Goal: Transaction & Acquisition: Subscribe to service/newsletter

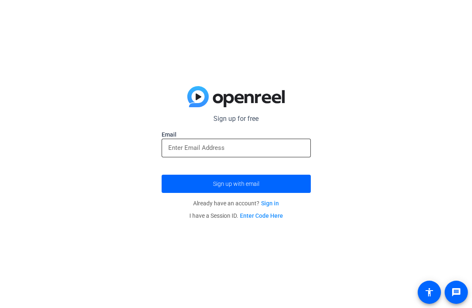
click at [215, 150] on input "email" at bounding box center [236, 148] width 136 height 10
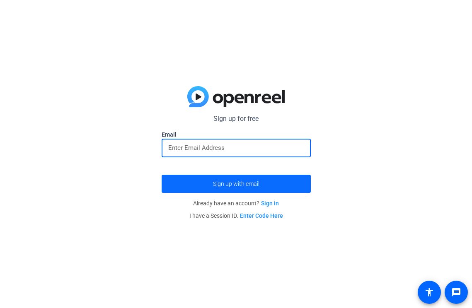
click at [225, 184] on span "Sign up with email" at bounding box center [236, 184] width 46 height 0
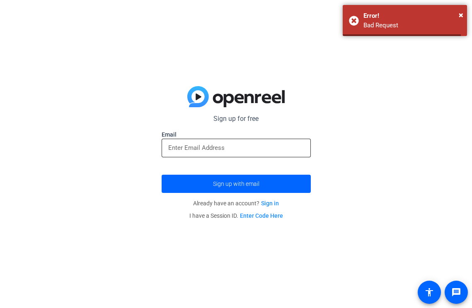
click at [209, 148] on input "email" at bounding box center [236, 148] width 136 height 10
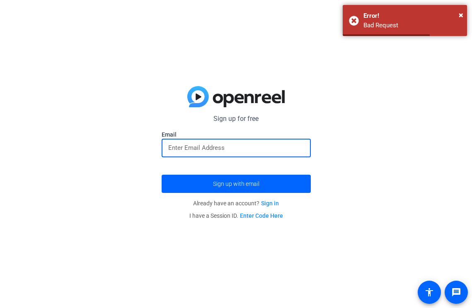
click at [209, 148] on input "email" at bounding box center [236, 148] width 136 height 10
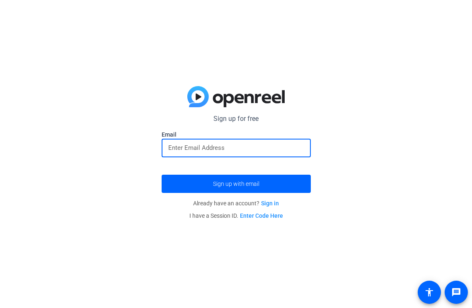
click at [210, 148] on input "email" at bounding box center [236, 148] width 136 height 10
paste input "[EMAIL_ADDRESS][DOMAIN_NAME]"
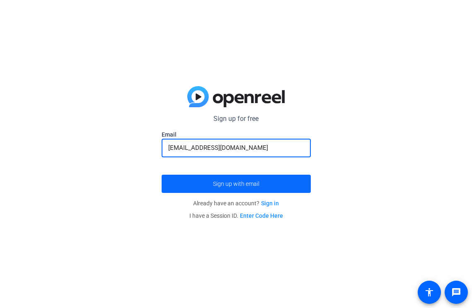
type input "[EMAIL_ADDRESS][DOMAIN_NAME]"
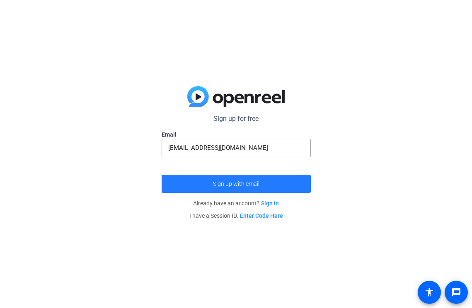
click at [217, 184] on span "Sign up with email" at bounding box center [236, 184] width 46 height 0
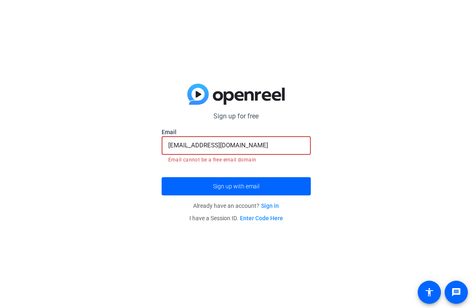
click at [254, 144] on input "[EMAIL_ADDRESS][DOMAIN_NAME]" at bounding box center [236, 145] width 136 height 10
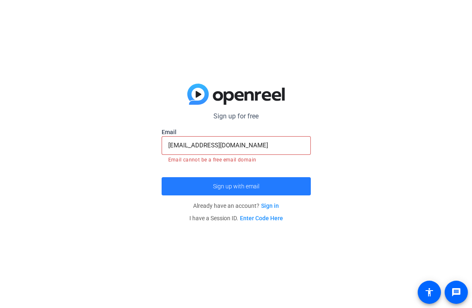
click at [222, 186] on span "Sign up with email" at bounding box center [236, 186] width 46 height 0
